Goal: Information Seeking & Learning: Learn about a topic

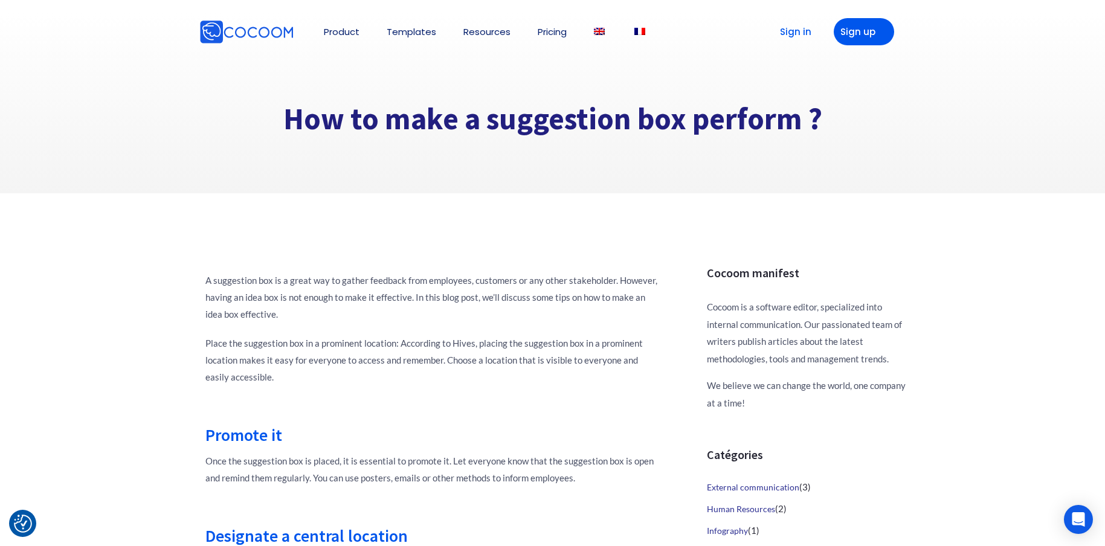
drag, startPoint x: 756, startPoint y: 122, endPoint x: 225, endPoint y: 103, distance: 531.0
click at [224, 99] on div "How to make a suggestion box perform ?" at bounding box center [552, 95] width 707 height 86
drag, startPoint x: 233, startPoint y: 108, endPoint x: 245, endPoint y: 109, distance: 12.1
click at [242, 109] on h1 "How to make a suggestion box perform ?" at bounding box center [552, 119] width 707 height 38
drag, startPoint x: 524, startPoint y: 139, endPoint x: 855, endPoint y: 123, distance: 331.6
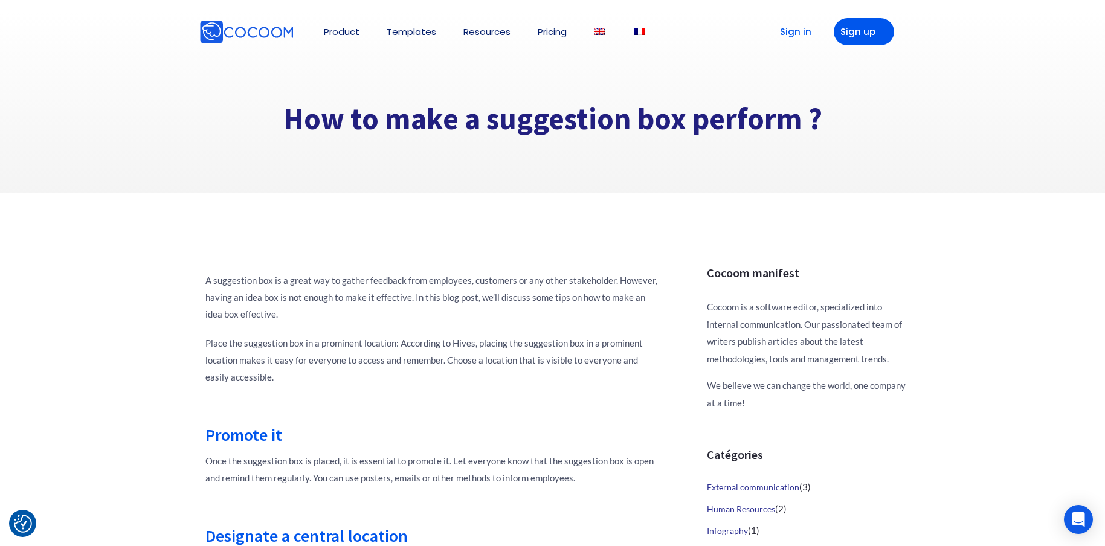
click at [855, 123] on h1 "How to make a suggestion box perform ?" at bounding box center [552, 119] width 707 height 38
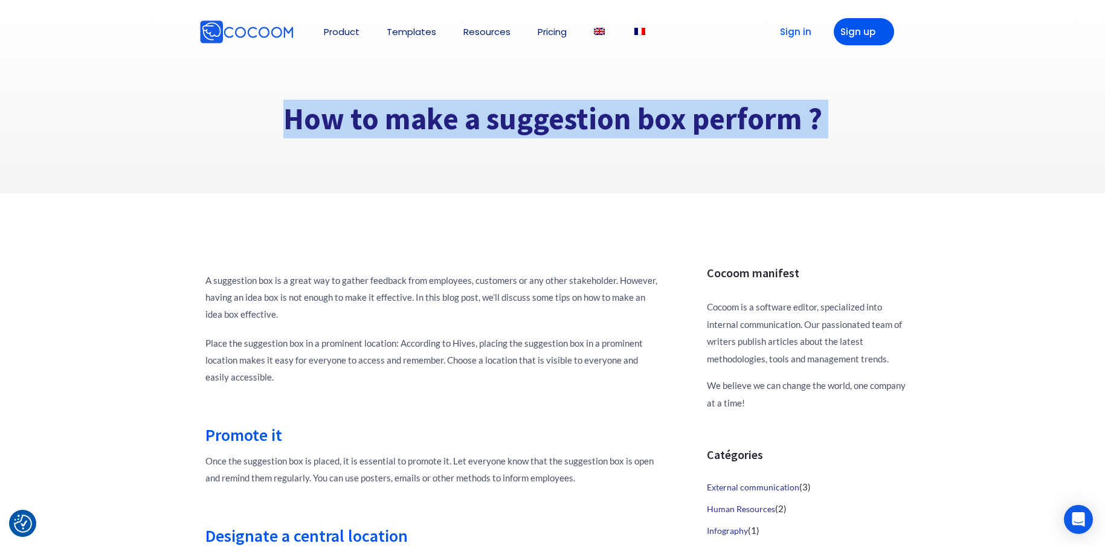
drag, startPoint x: 855, startPoint y: 124, endPoint x: 168, endPoint y: 123, distance: 686.6
click at [160, 121] on section "How to make a suggestion box perform ?" at bounding box center [552, 102] width 1105 height 181
drag, startPoint x: 221, startPoint y: 125, endPoint x: 858, endPoint y: 131, distance: 637.1
click at [868, 137] on h1 "How to make a suggestion box perform ?" at bounding box center [552, 119] width 707 height 38
click at [831, 118] on h1 "How to make a suggestion box perform ?" at bounding box center [552, 119] width 707 height 38
